Goal: Information Seeking & Learning: Check status

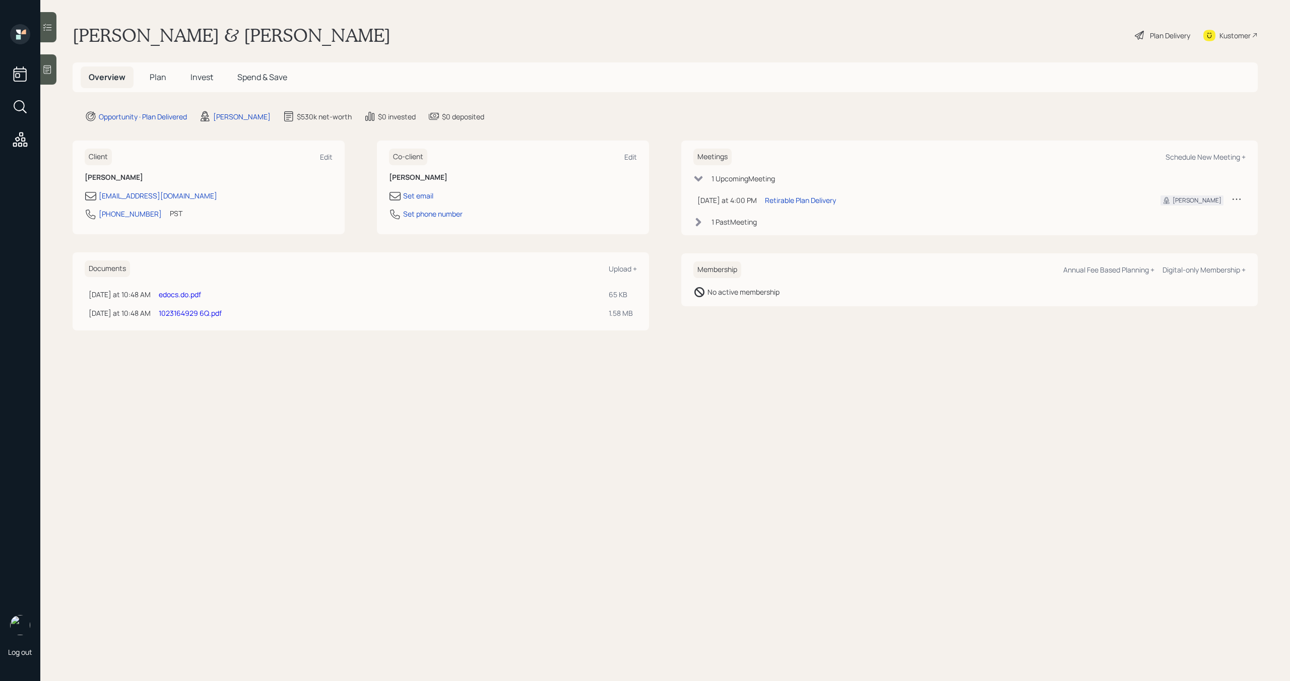
click at [209, 79] on span "Invest" at bounding box center [201, 77] width 23 height 11
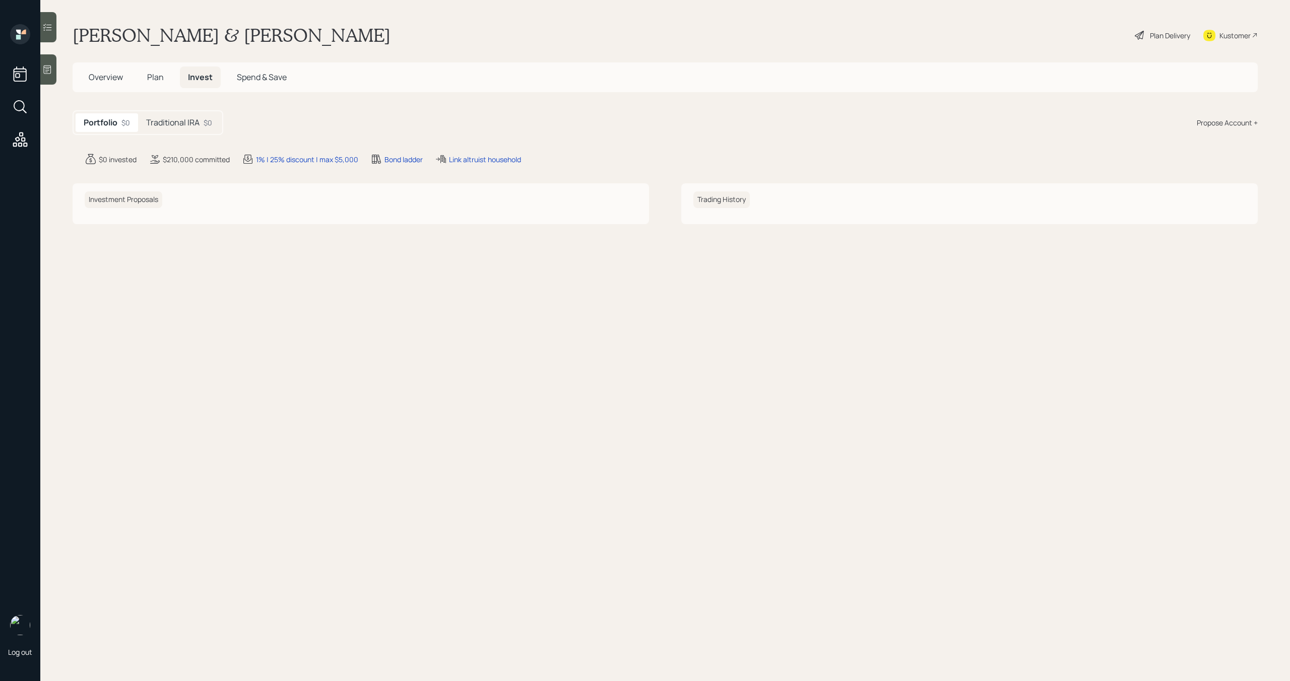
click at [187, 124] on h5 "Traditional IRA" at bounding box center [172, 123] width 53 height 10
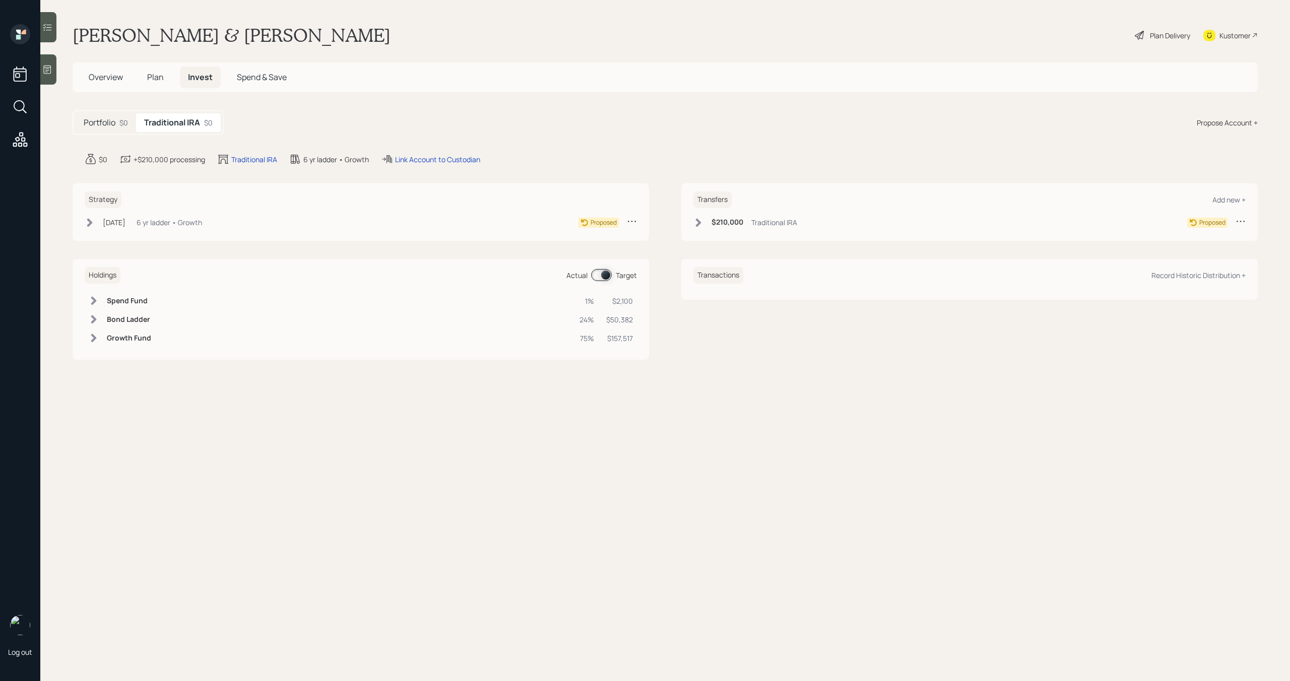
click at [113, 74] on span "Overview" at bounding box center [106, 77] width 34 height 11
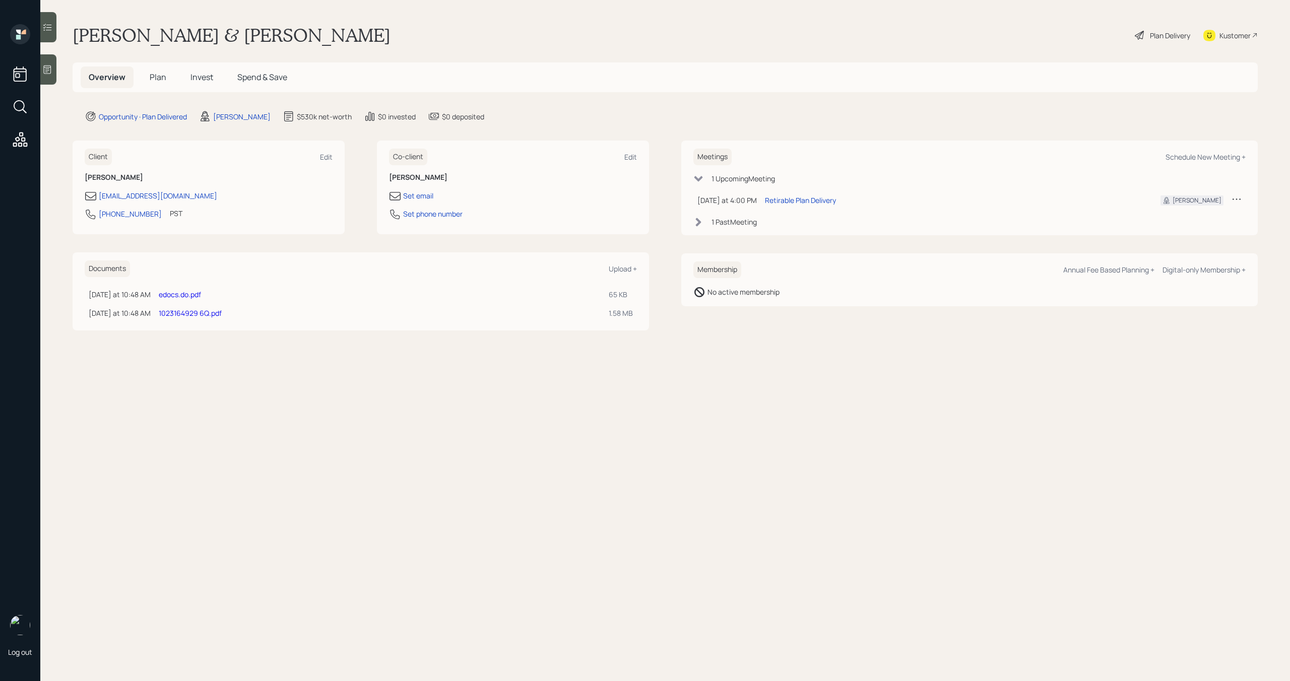
click at [204, 80] on span "Invest" at bounding box center [201, 77] width 23 height 11
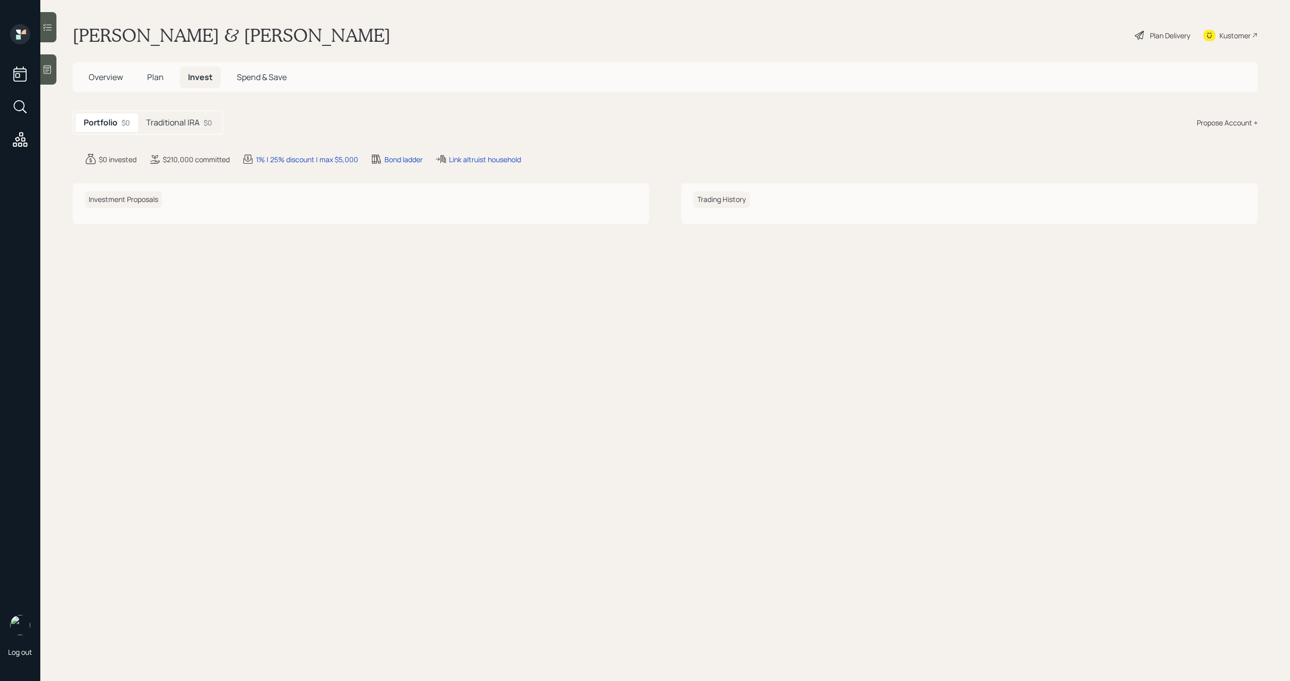
click at [112, 76] on span "Overview" at bounding box center [106, 77] width 34 height 11
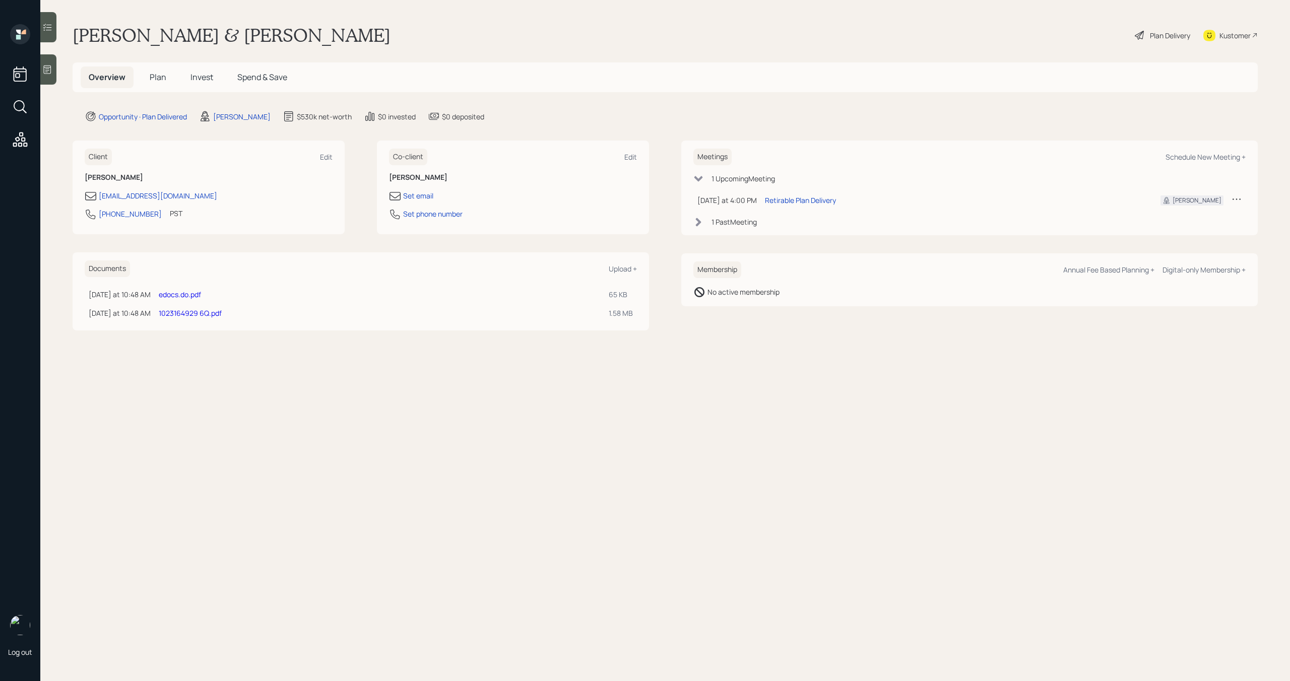
click at [201, 77] on span "Invest" at bounding box center [201, 77] width 23 height 11
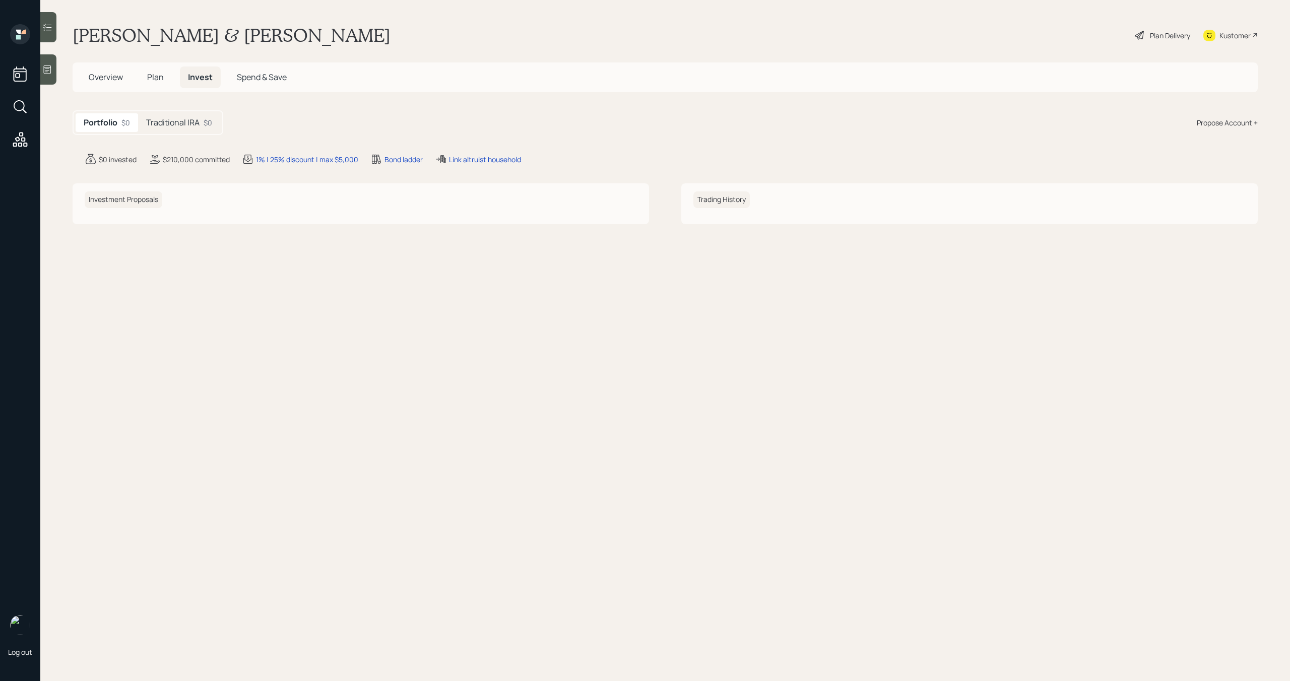
click at [174, 129] on div "Traditional IRA $0" at bounding box center [179, 122] width 82 height 19
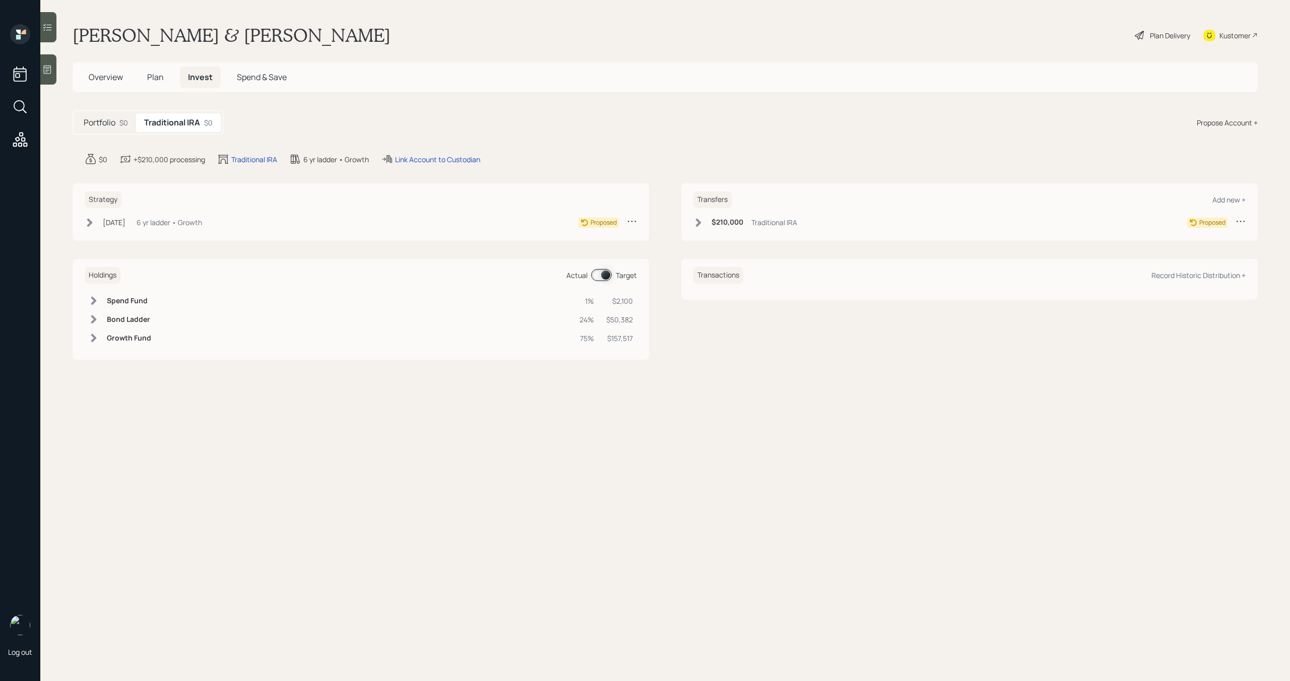
click at [110, 118] on h5 "Portfolio" at bounding box center [100, 123] width 32 height 10
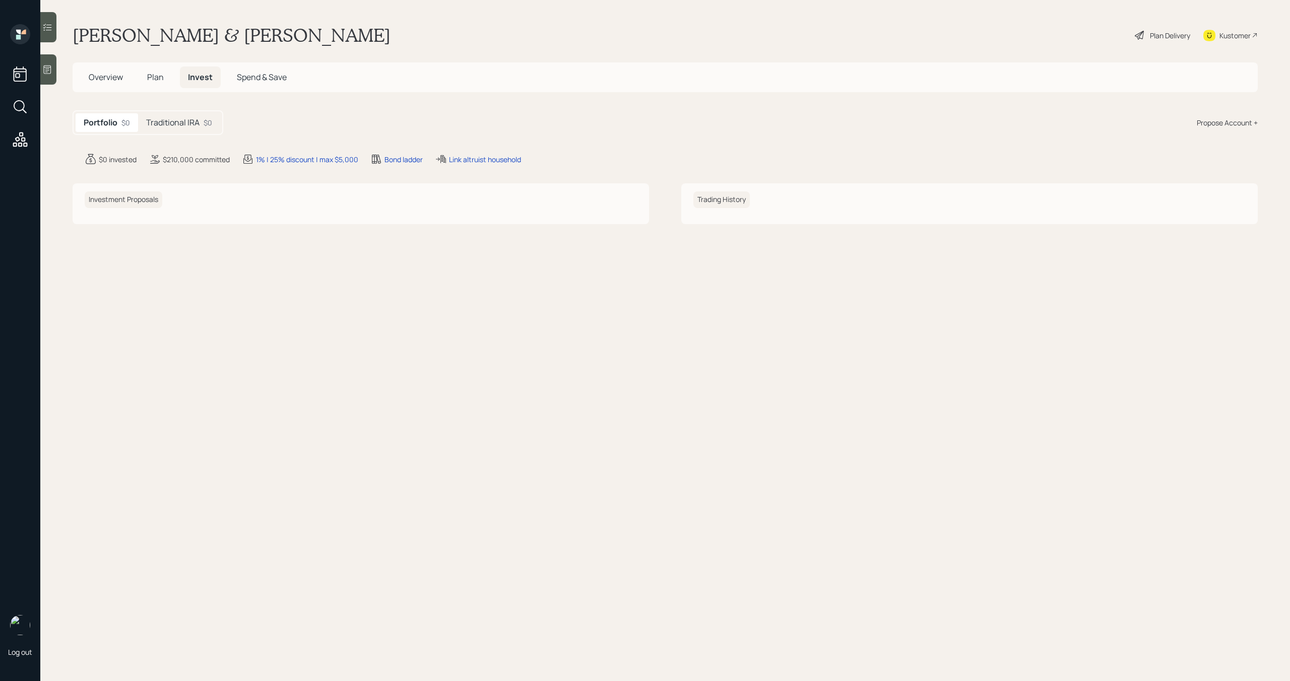
click at [111, 78] on span "Overview" at bounding box center [106, 77] width 34 height 11
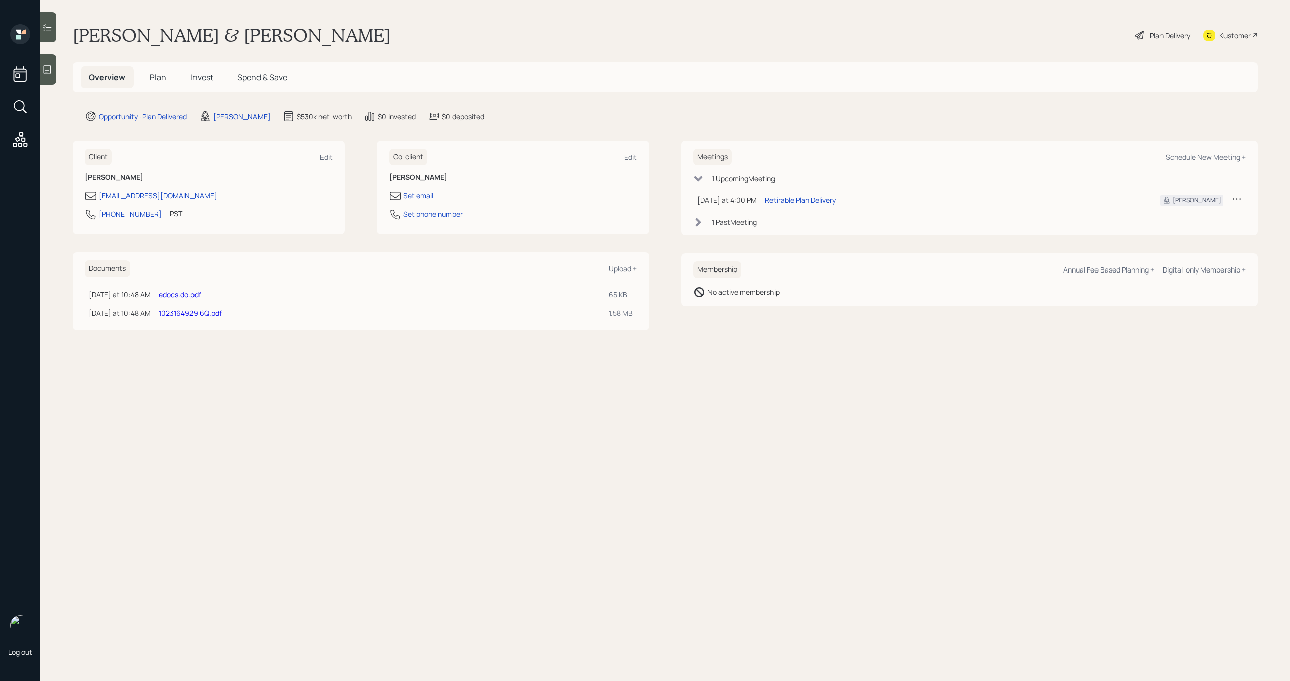
click at [196, 313] on link "1023164929 6Q.pdf" at bounding box center [190, 313] width 63 height 10
click at [178, 293] on link "edocs.do.pdf" at bounding box center [180, 295] width 42 height 10
